Goal: Browse casually

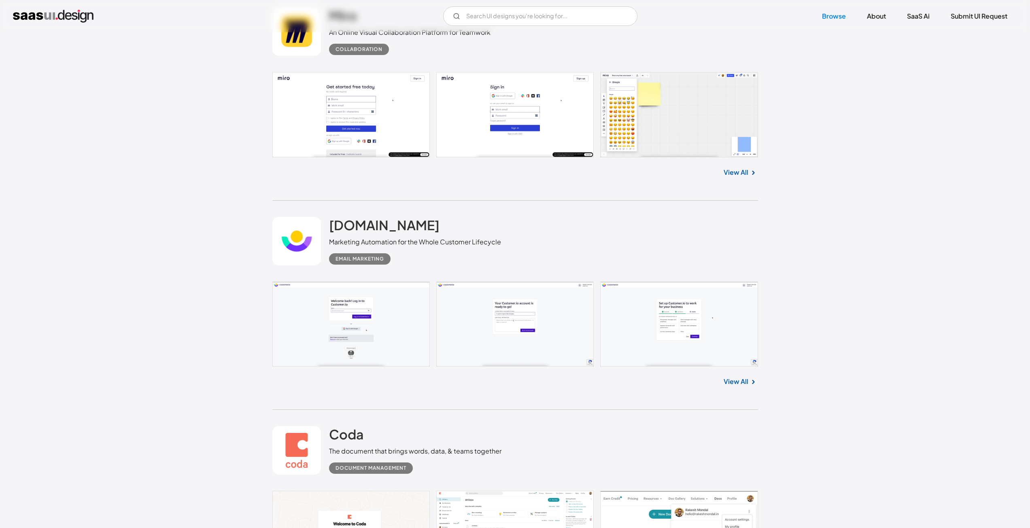
scroll to position [8336, 0]
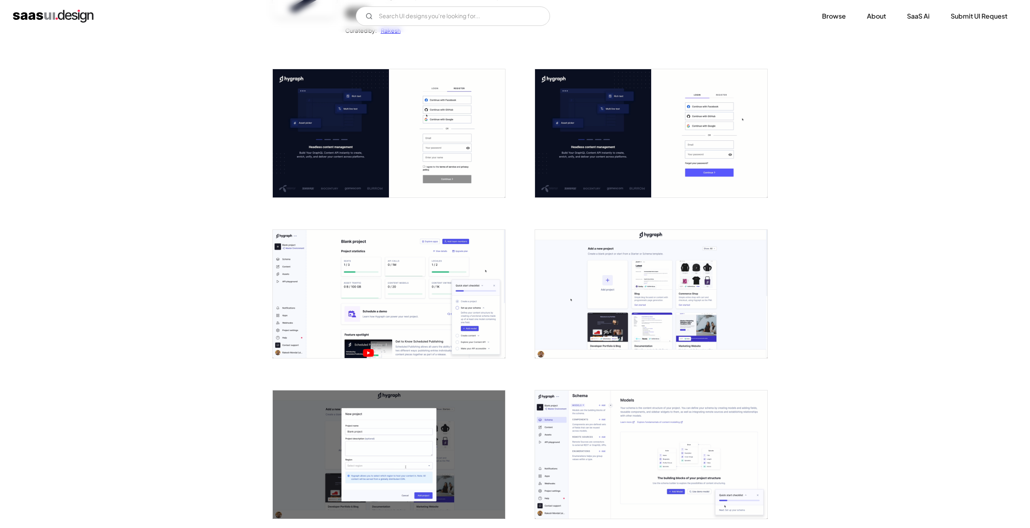
scroll to position [121, 0]
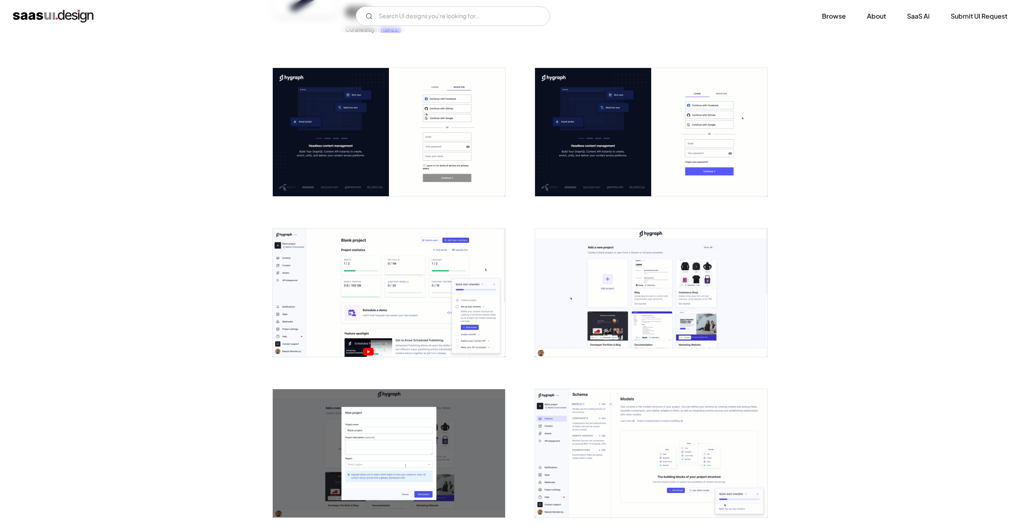
click at [308, 248] on img "open lightbox" at bounding box center [389, 293] width 232 height 128
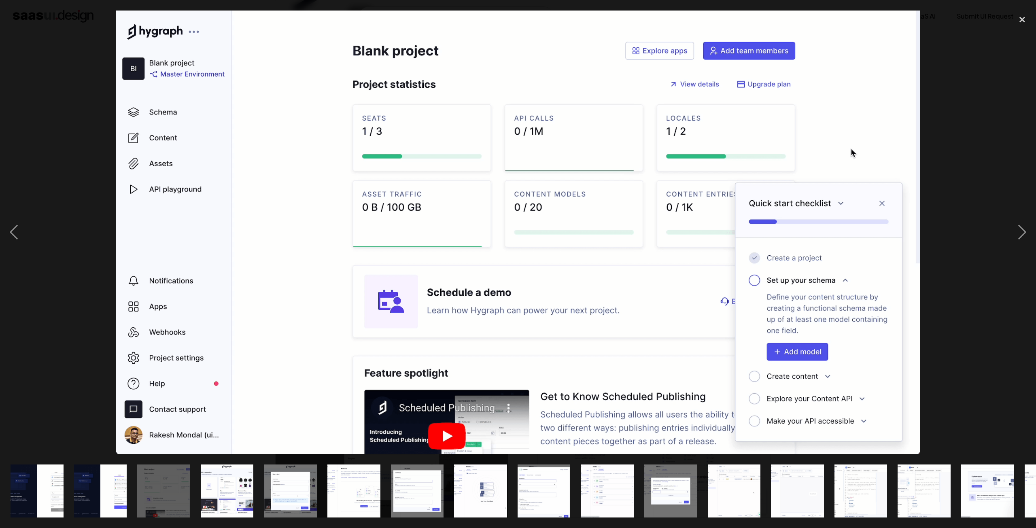
click at [63, 109] on div at bounding box center [518, 233] width 1036 height 444
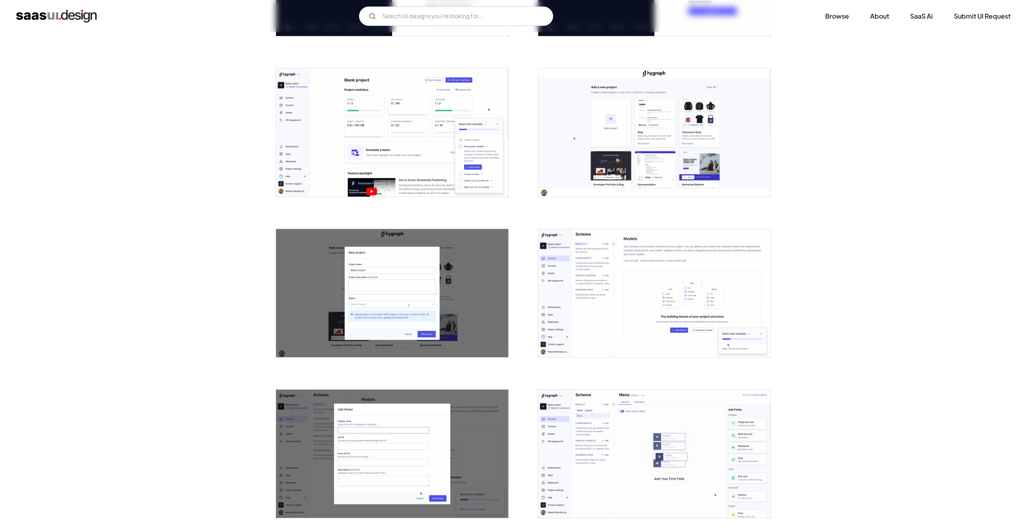
scroll to position [283, 0]
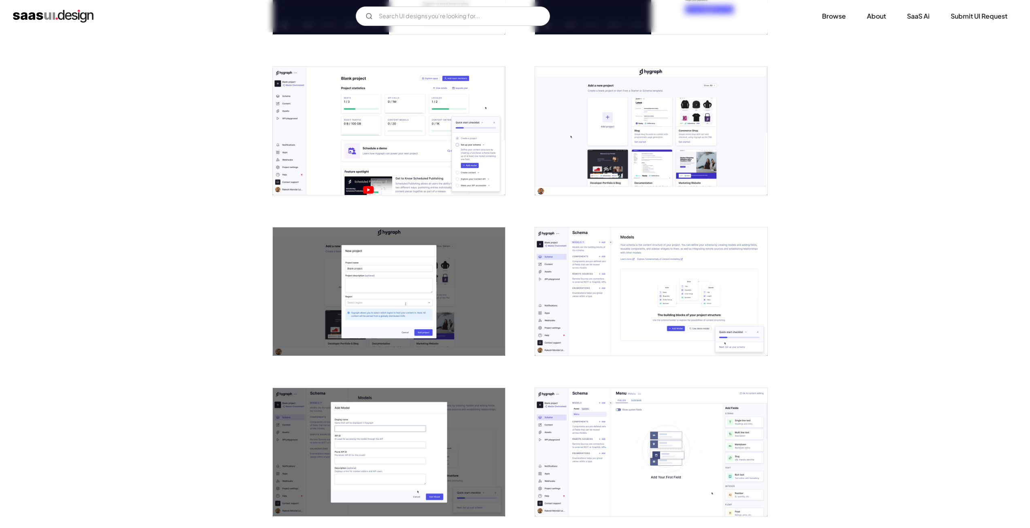
click at [603, 277] on img "open lightbox" at bounding box center [651, 291] width 232 height 128
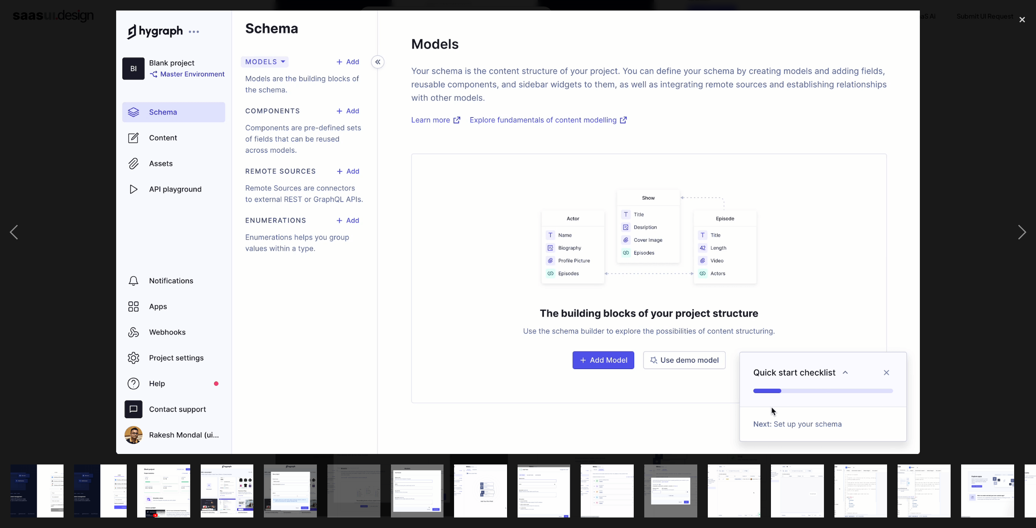
click at [53, 162] on div at bounding box center [518, 233] width 1036 height 444
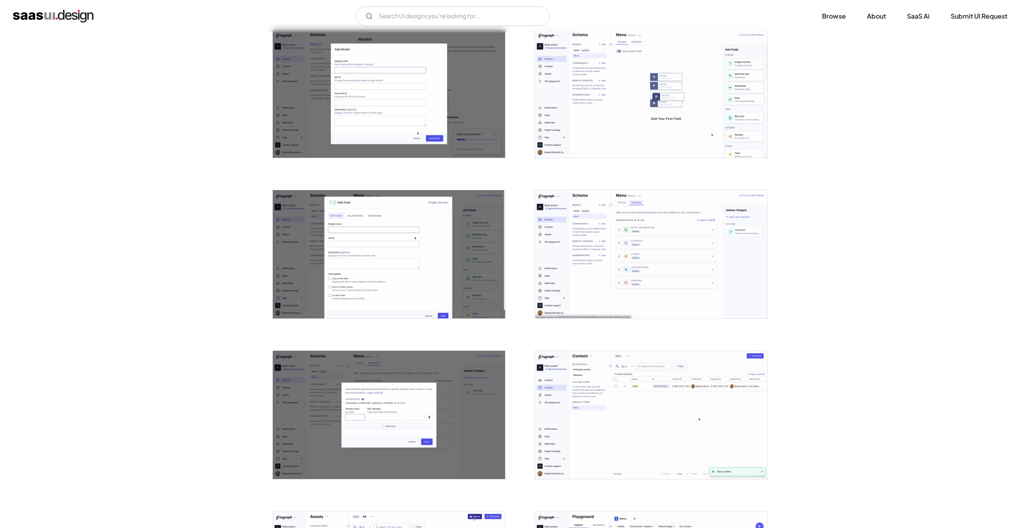
scroll to position [567, 0]
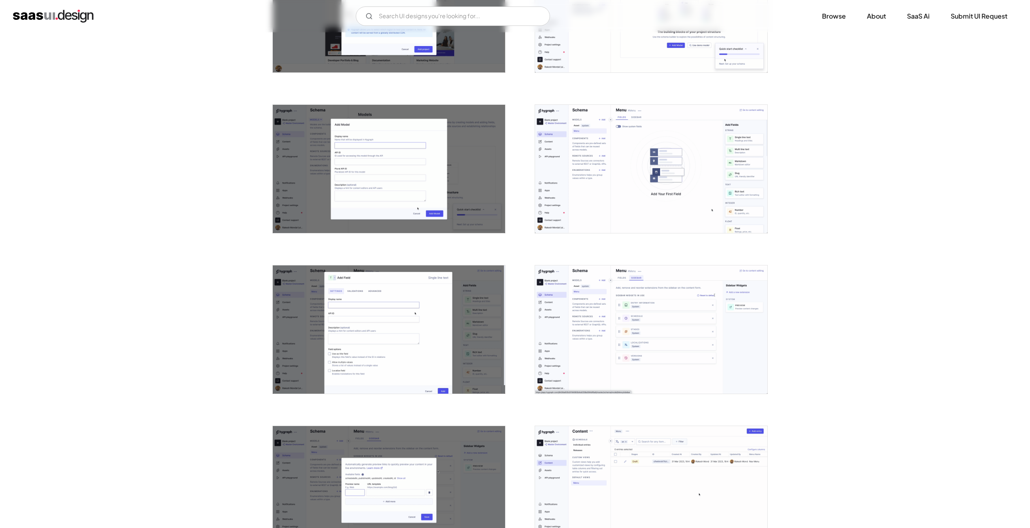
click at [722, 176] on img "open lightbox" at bounding box center [651, 169] width 232 height 128
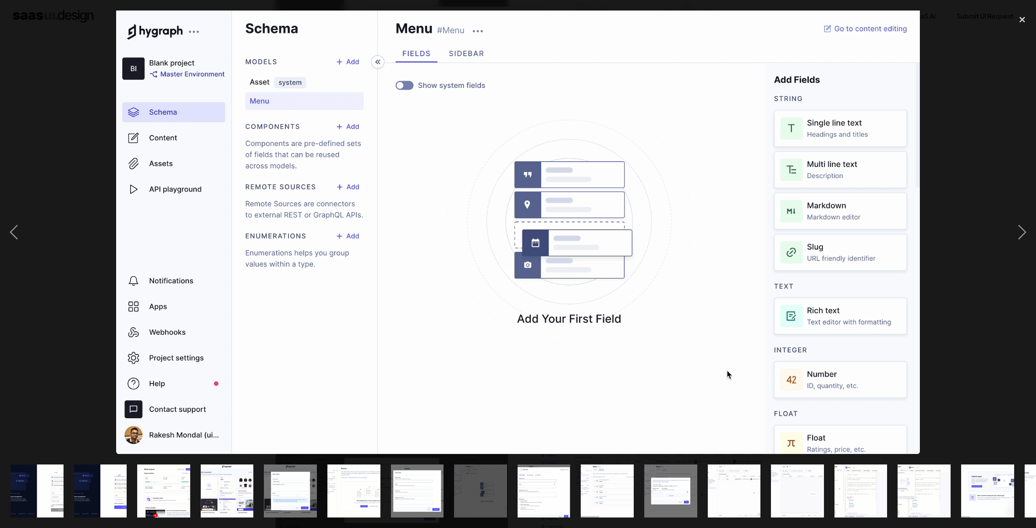
click at [96, 21] on div at bounding box center [518, 233] width 1036 height 444
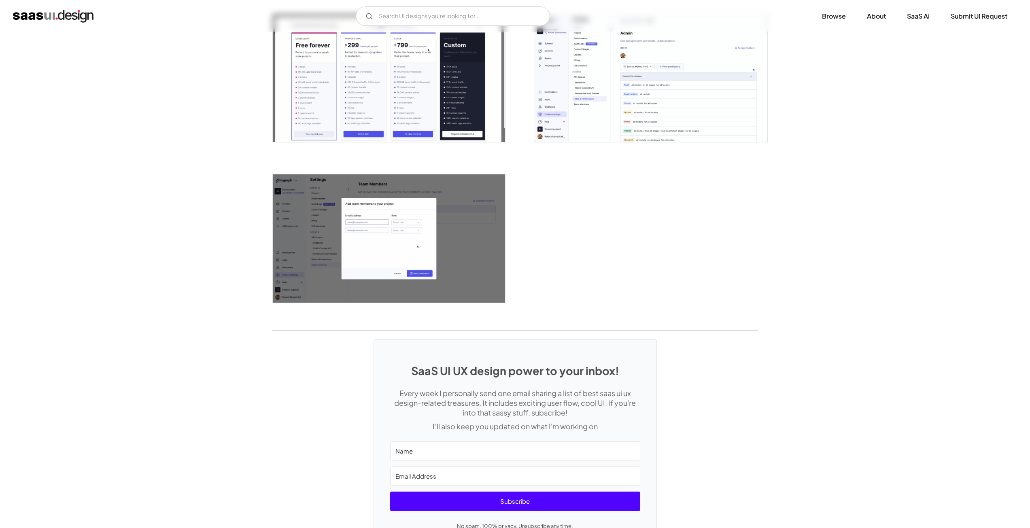
scroll to position [2011, 0]
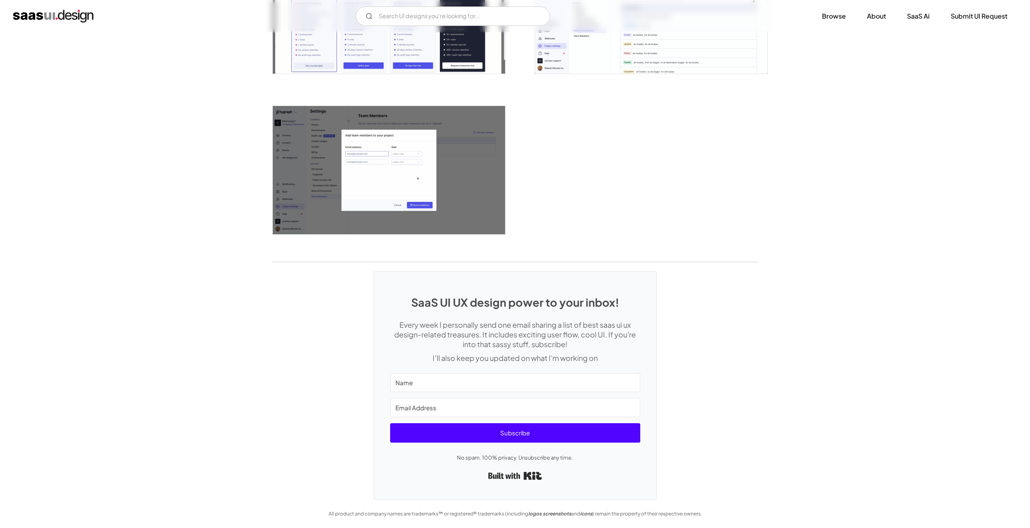
drag, startPoint x: 259, startPoint y: 248, endPoint x: 263, endPoint y: 244, distance: 6.6
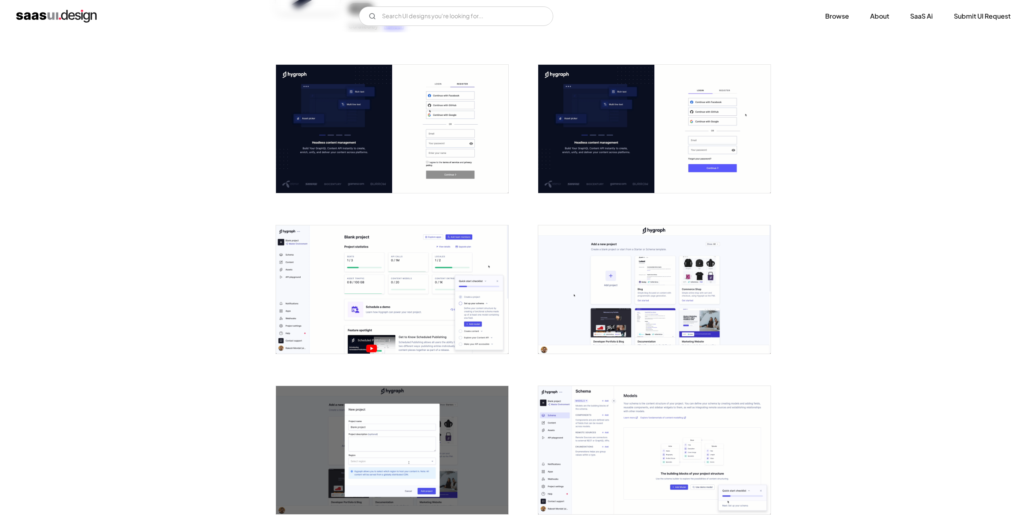
scroll to position [109, 0]
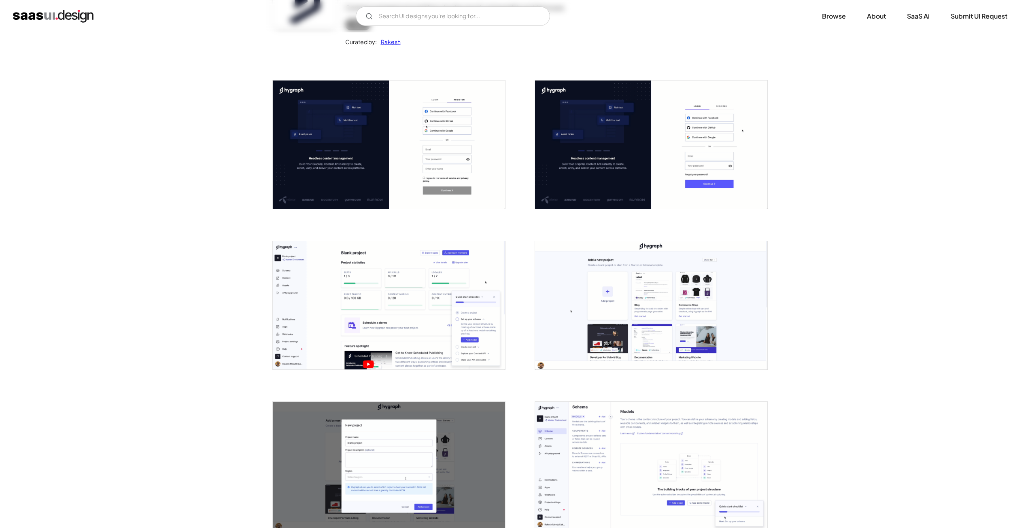
click at [347, 270] on img "open lightbox" at bounding box center [389, 305] width 232 height 128
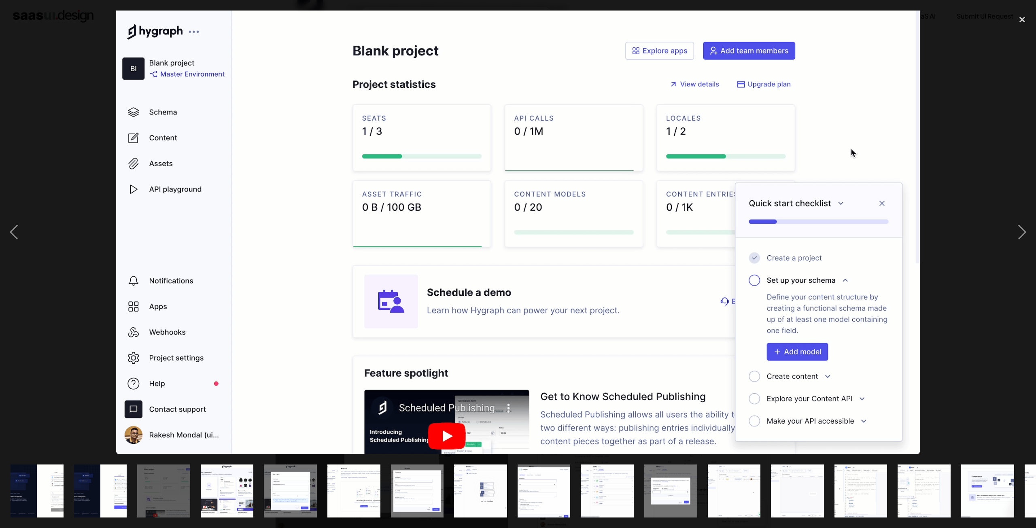
click at [76, 104] on div at bounding box center [518, 233] width 1036 height 444
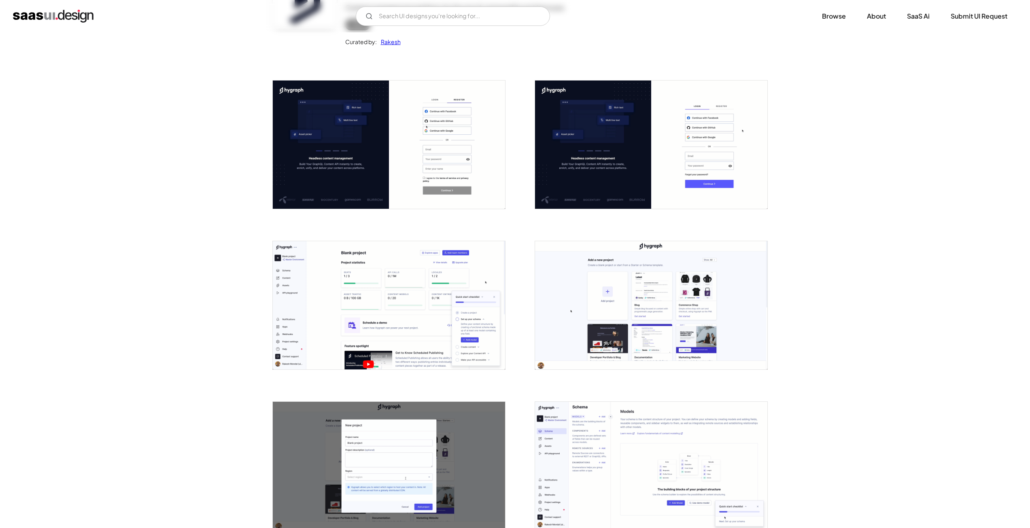
click at [336, 279] on img "open lightbox" at bounding box center [389, 305] width 232 height 128
